Goal: Information Seeking & Learning: Learn about a topic

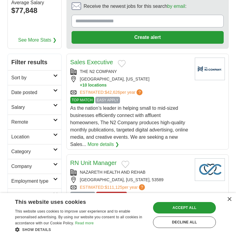
scroll to position [90, 0]
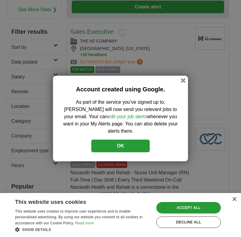
click at [138, 139] on button "OK" at bounding box center [120, 145] width 58 height 13
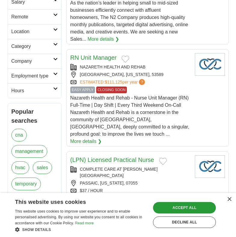
scroll to position [181, 0]
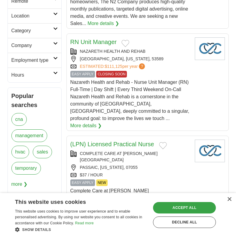
click at [191, 207] on div "Accept all" at bounding box center [184, 207] width 63 height 11
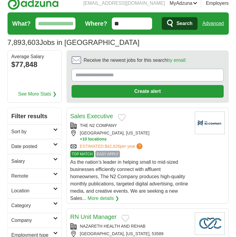
scroll to position [0, 0]
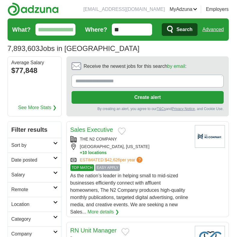
click at [122, 85] on input "Receive the newest jobs for this search by email :" at bounding box center [148, 81] width 152 height 13
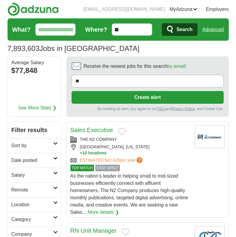
type input "*"
click at [64, 33] on input "What?" at bounding box center [56, 29] width 40 height 12
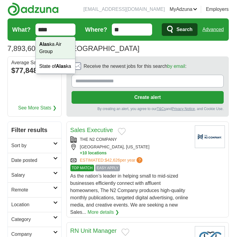
click at [44, 51] on div "Alas ka Air Group" at bounding box center [56, 48] width 40 height 22
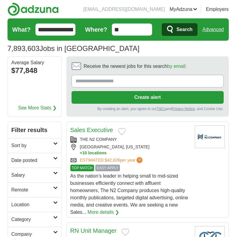
click at [73, 27] on input "**********" at bounding box center [56, 29] width 40 height 12
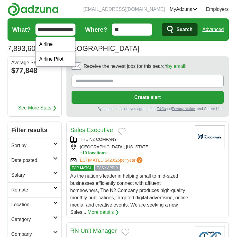
scroll to position [0, 4]
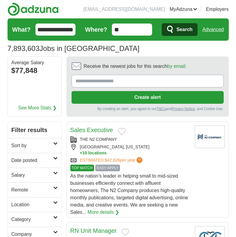
type input "**********"
click at [162, 23] on button "Search" at bounding box center [180, 29] width 36 height 13
